Goal: Navigation & Orientation: Find specific page/section

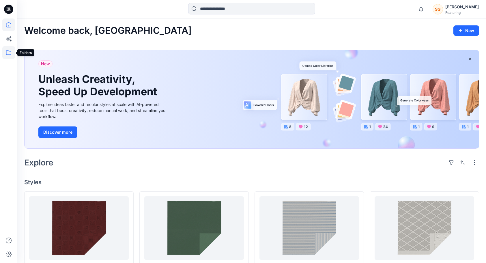
click at [7, 54] on icon at bounding box center [8, 52] width 13 height 13
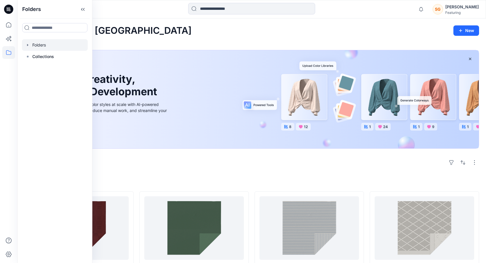
click at [56, 43] on div at bounding box center [55, 45] width 66 height 12
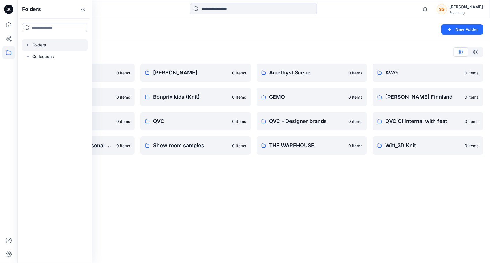
click at [210, 224] on div "Folders New Folder Folders List 3D Knit asset 0 items Basic patterns 0 items Li…" at bounding box center [253, 140] width 473 height 244
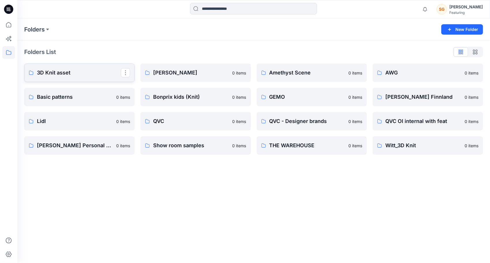
click at [71, 66] on link "3D Knit asset" at bounding box center [79, 72] width 110 height 18
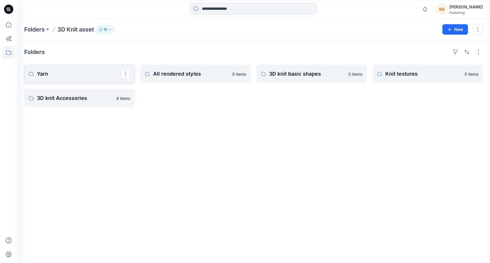
click at [59, 72] on p "Yarn" at bounding box center [79, 74] width 84 height 8
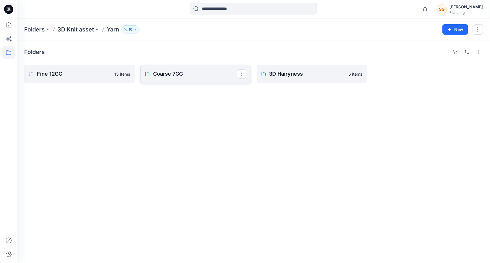
click at [171, 76] on p "Coarse 7GG" at bounding box center [195, 74] width 84 height 8
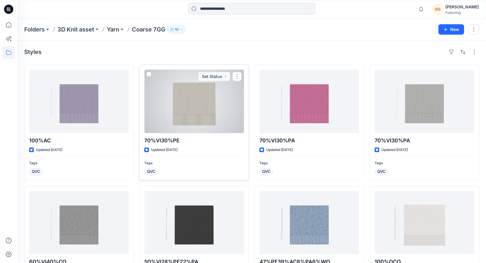
click at [177, 100] on div at bounding box center [194, 101] width 100 height 63
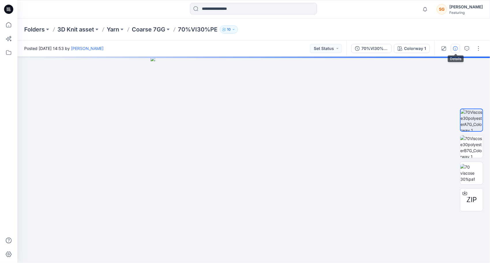
click at [457, 47] on icon "button" at bounding box center [455, 48] width 5 height 5
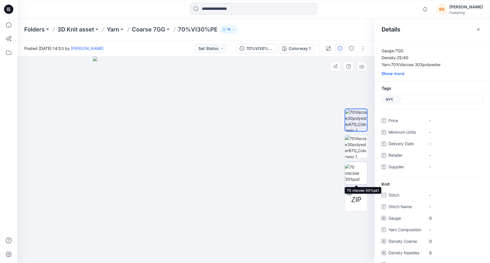
click at [357, 173] on img at bounding box center [356, 173] width 23 height 18
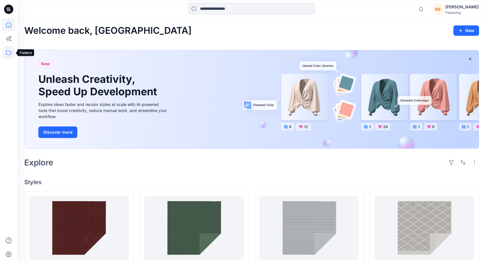
click at [9, 51] on icon at bounding box center [8, 52] width 5 height 5
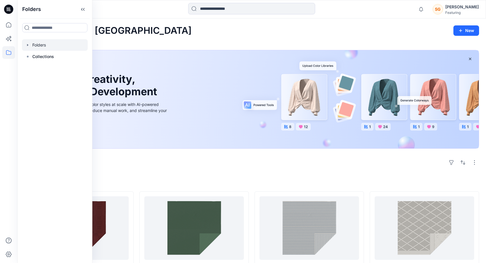
click at [41, 46] on div at bounding box center [55, 45] width 66 height 12
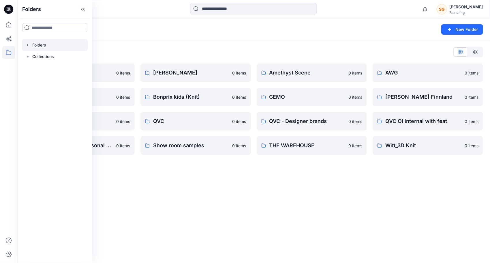
click at [214, 198] on div "Folders New Folder Folders List 3D Knit asset 0 items Basic patterns 0 items Li…" at bounding box center [253, 140] width 473 height 244
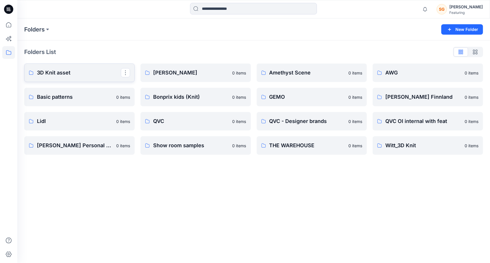
click at [62, 74] on p "3D Knit asset" at bounding box center [79, 73] width 84 height 8
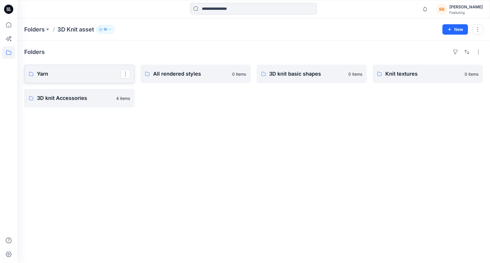
click at [62, 74] on p "Yarn" at bounding box center [79, 74] width 84 height 8
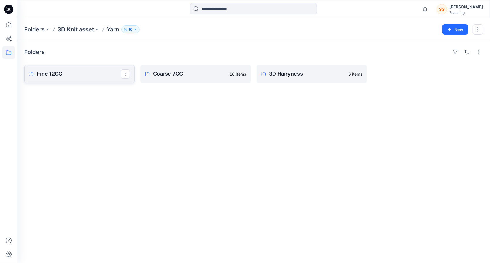
click at [61, 73] on p "Fine 12GG" at bounding box center [79, 74] width 84 height 8
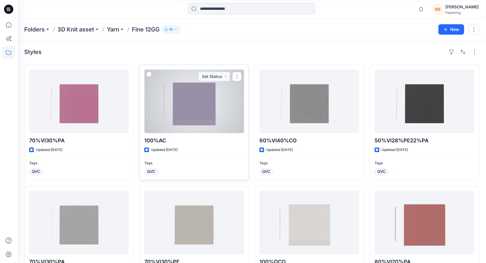
click at [211, 112] on div at bounding box center [194, 101] width 100 height 63
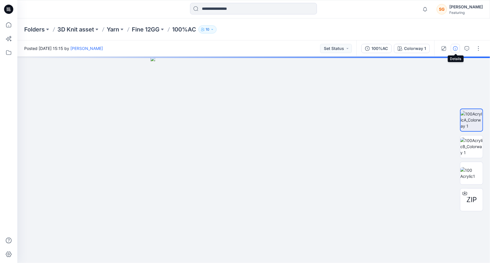
click at [456, 44] on button "button" at bounding box center [455, 48] width 9 height 9
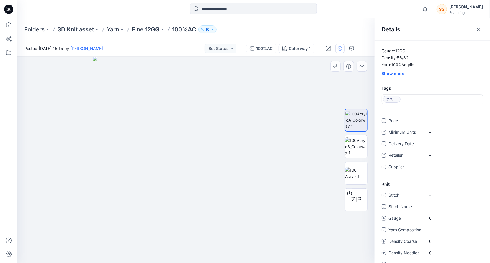
click at [348, 243] on div at bounding box center [195, 160] width 357 height 206
